Goal: Information Seeking & Learning: Learn about a topic

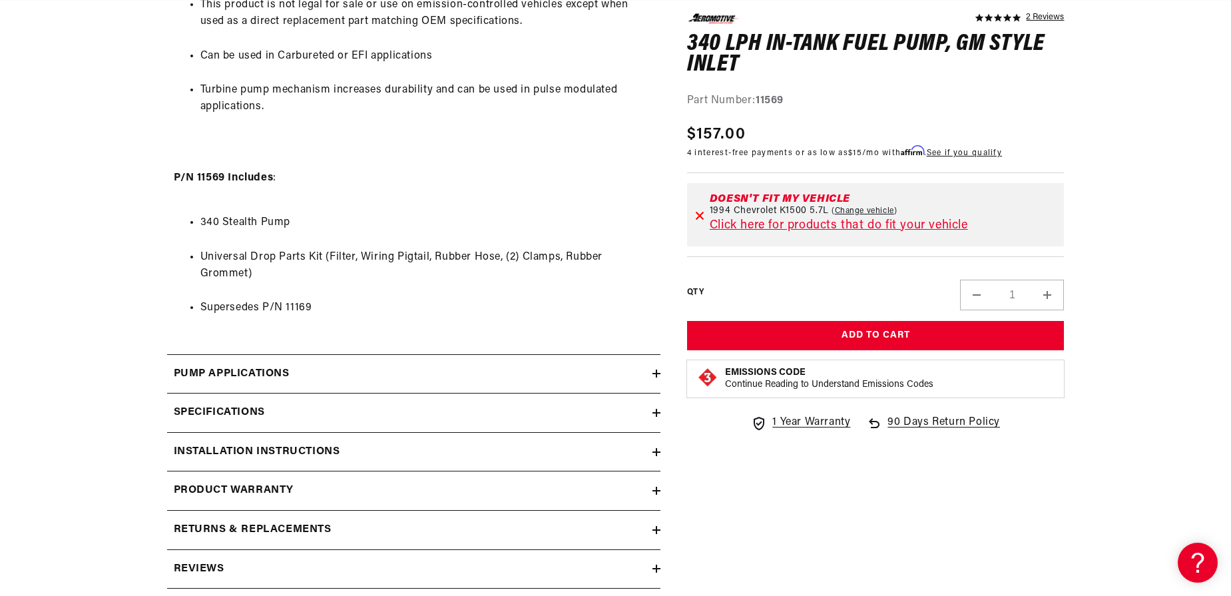
scroll to position [0, 1689]
click at [649, 372] on div "Pump Applications" at bounding box center [409, 374] width 485 height 17
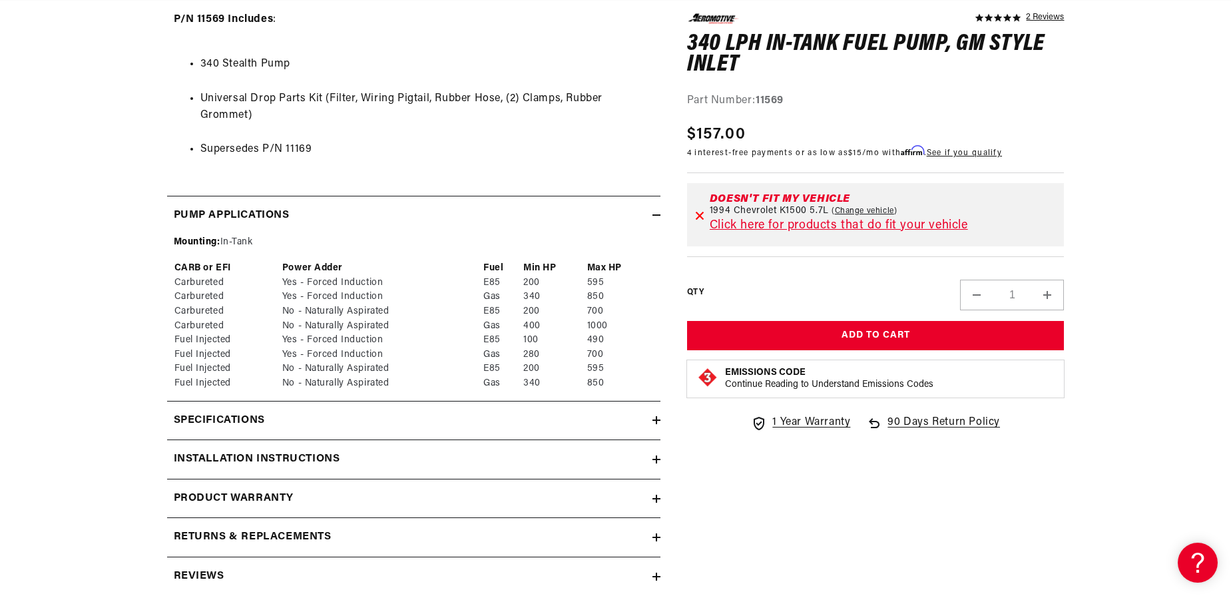
scroll to position [1358, 0]
click at [653, 414] on summary "Specifications" at bounding box center [413, 419] width 493 height 39
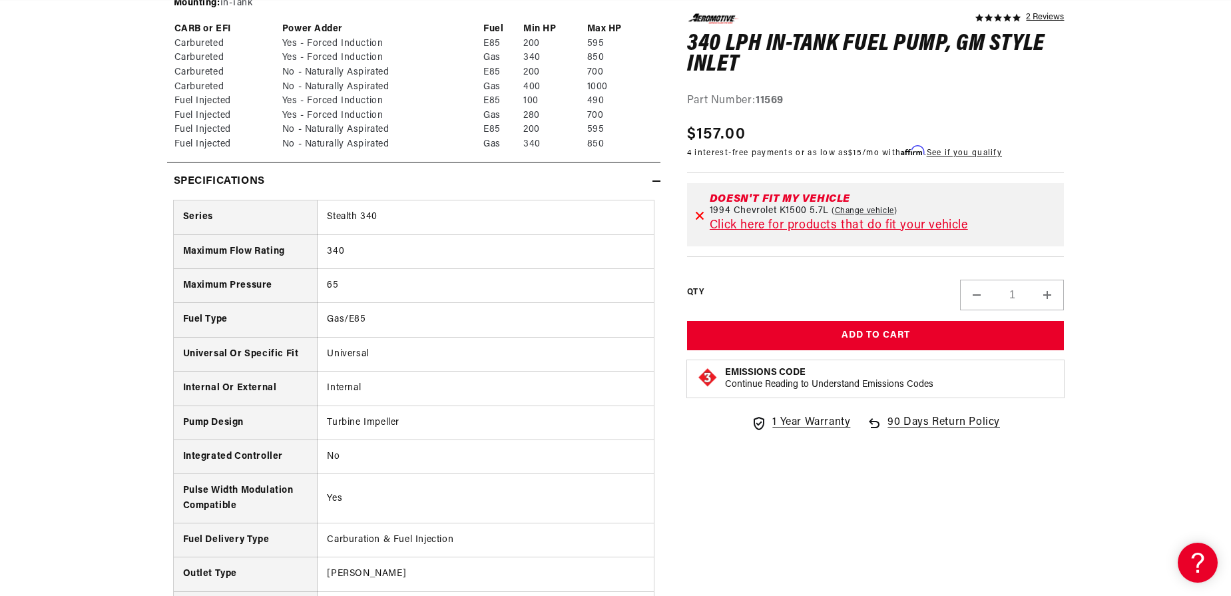
scroll to position [0, 0]
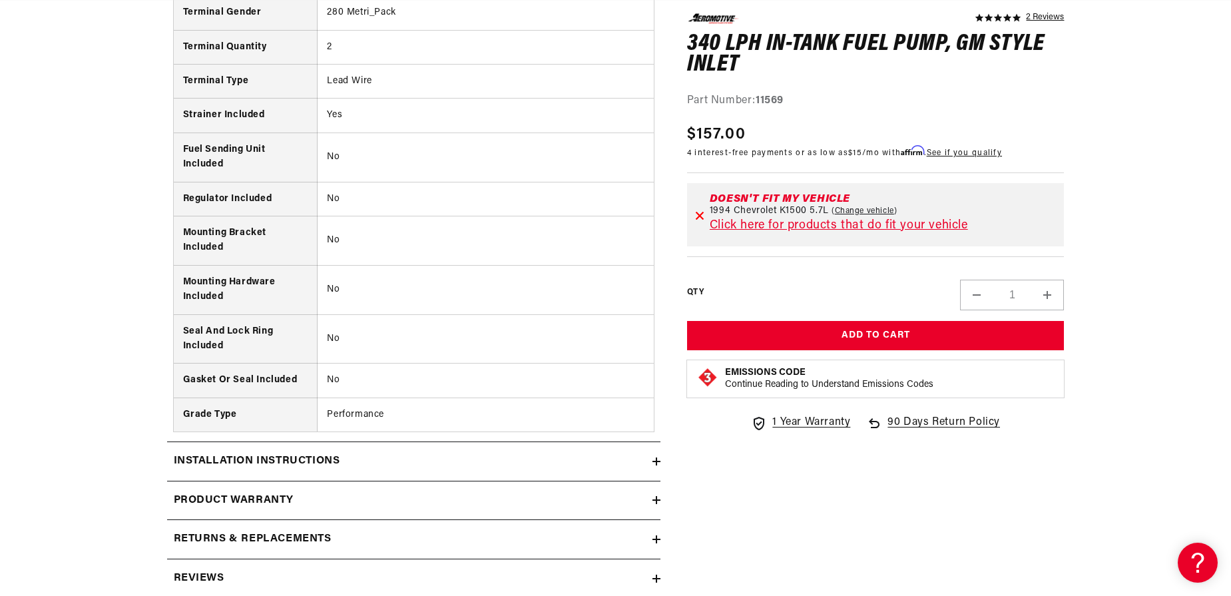
click at [653, 461] on icon at bounding box center [657, 461] width 8 height 0
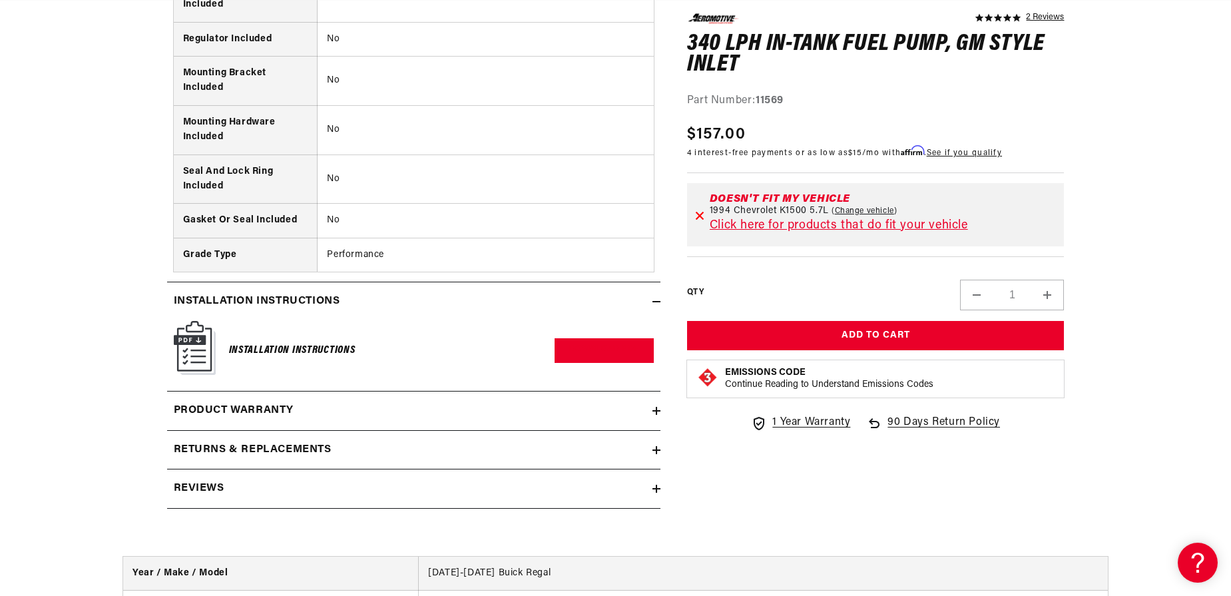
click at [654, 489] on icon at bounding box center [657, 489] width 8 height 0
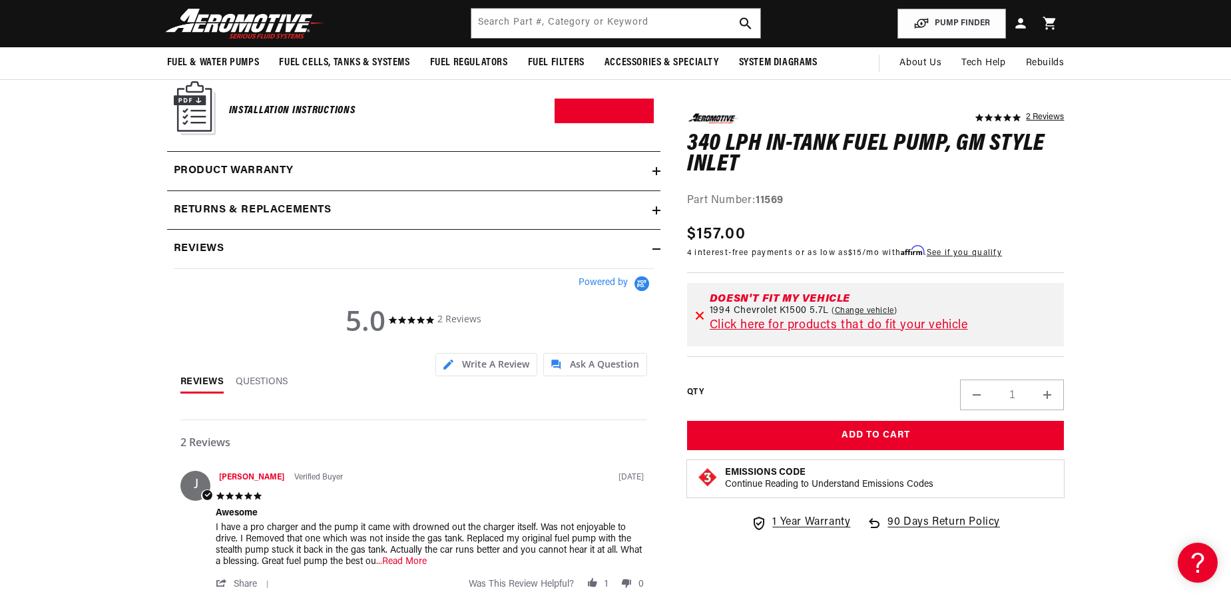
click at [865, 308] on link "Change vehicle" at bounding box center [865, 311] width 66 height 11
select select "1994"
select select "Chevrolet"
select select "K1500"
select select "5.7L"
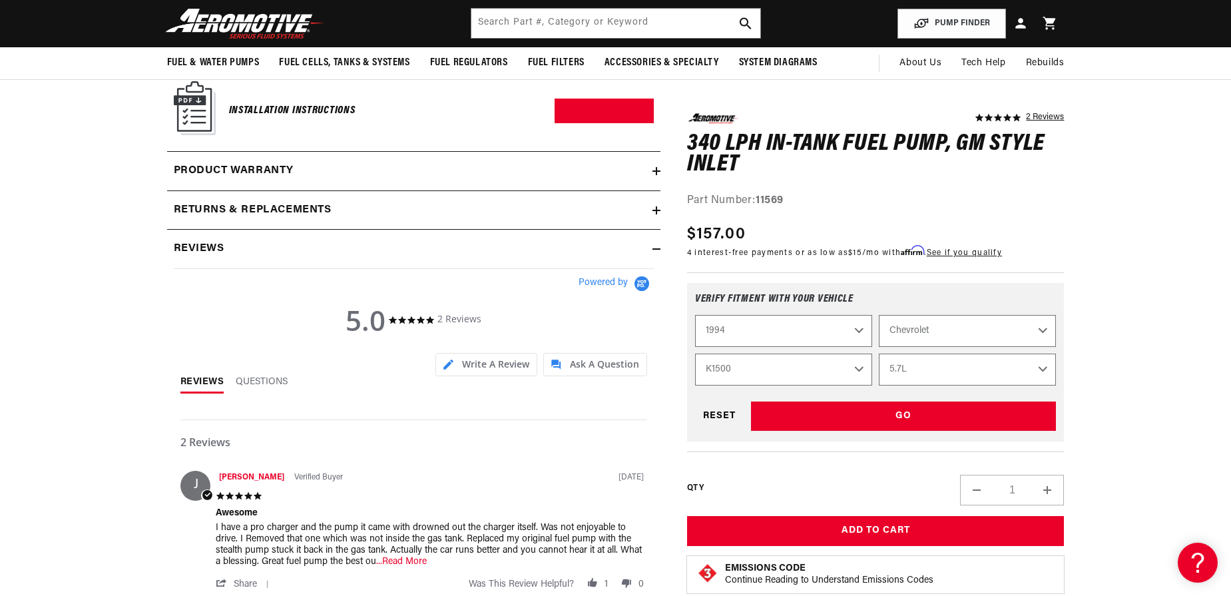
drag, startPoint x: 860, startPoint y: 368, endPoint x: 1011, endPoint y: 335, distance: 155.3
click at [1011, 335] on div "2023 2022 2021 2020 2019 2018 2017 2016 2015 2014 2013 2012 2011 2010 2009 2008…" at bounding box center [876, 350] width 362 height 71
click at [879, 315] on select "Acura Chevrolet Dodge Eagle Ford GMC Honda Jeep Lexus Mazda Mitsubishi Nissan […" at bounding box center [967, 331] width 177 height 32
select select "Chevrolet"
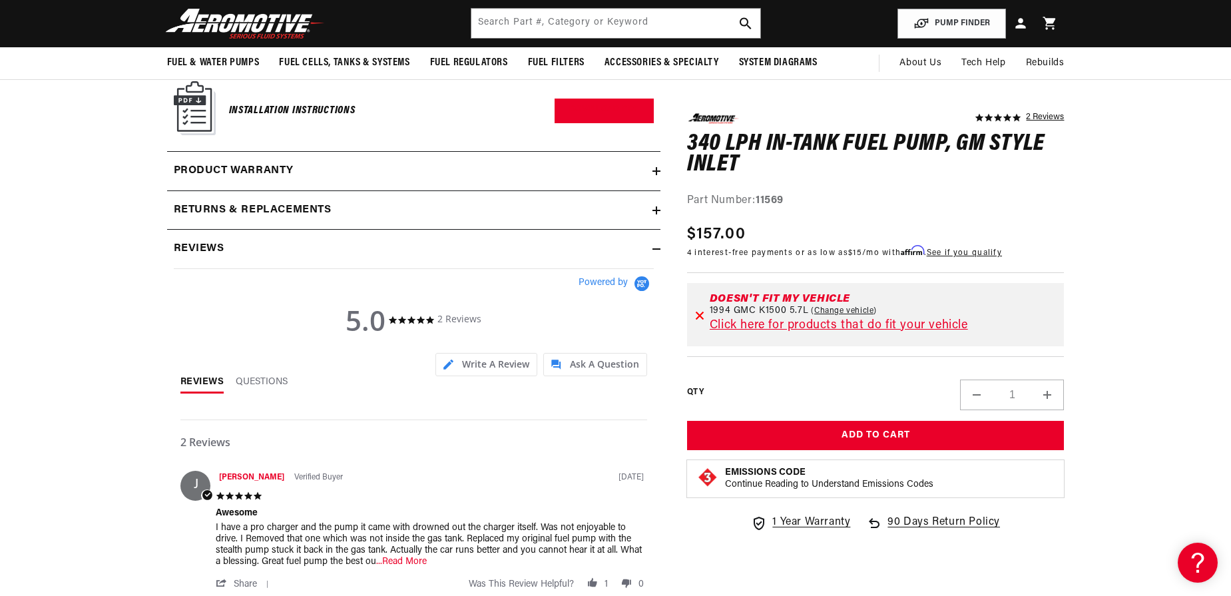
click at [840, 312] on link "Change vehicle" at bounding box center [844, 311] width 66 height 11
select select "1994"
select select "GMC"
select select "K1500"
select select "5.7L"
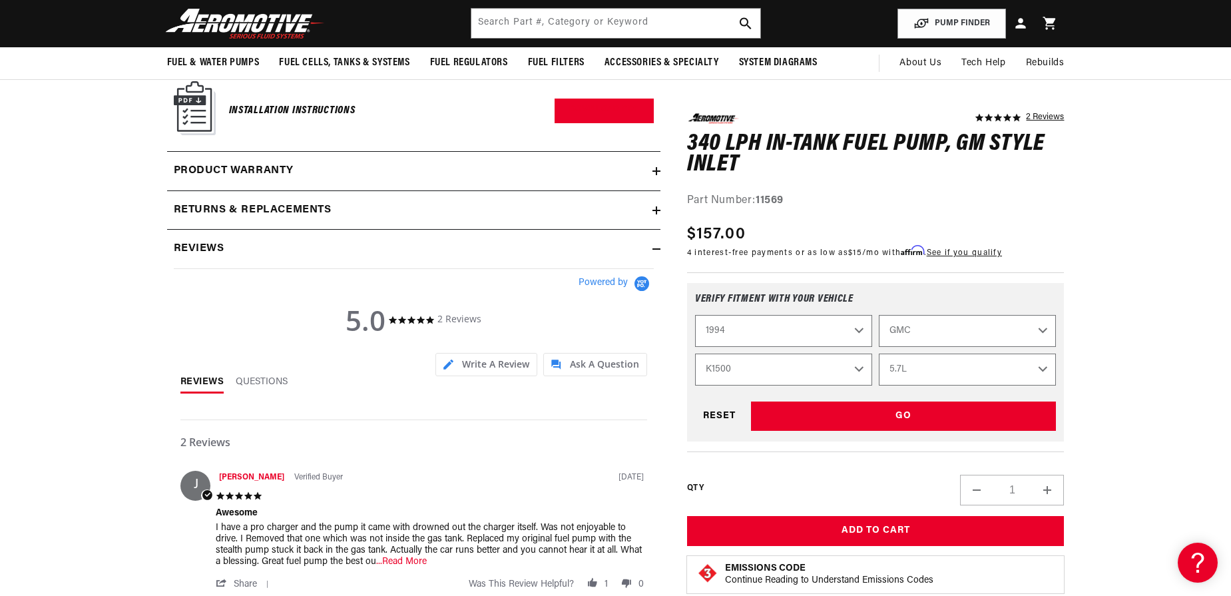
drag, startPoint x: 860, startPoint y: 370, endPoint x: 1182, endPoint y: 385, distance: 321.9
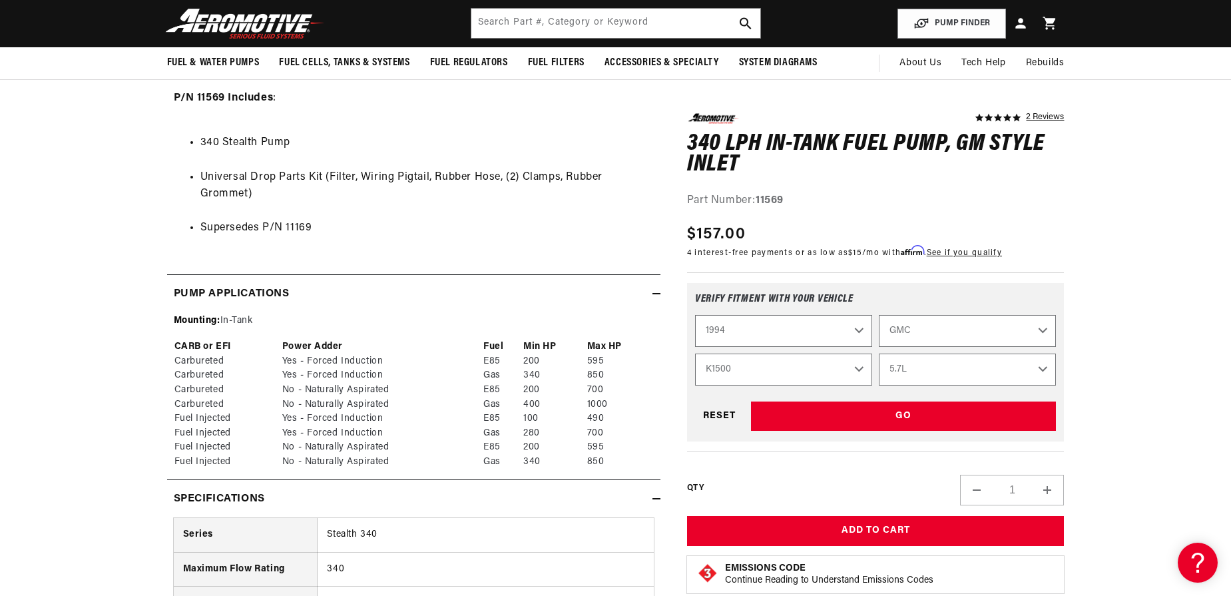
scroll to position [0, 2210]
